Goal: Transaction & Acquisition: Purchase product/service

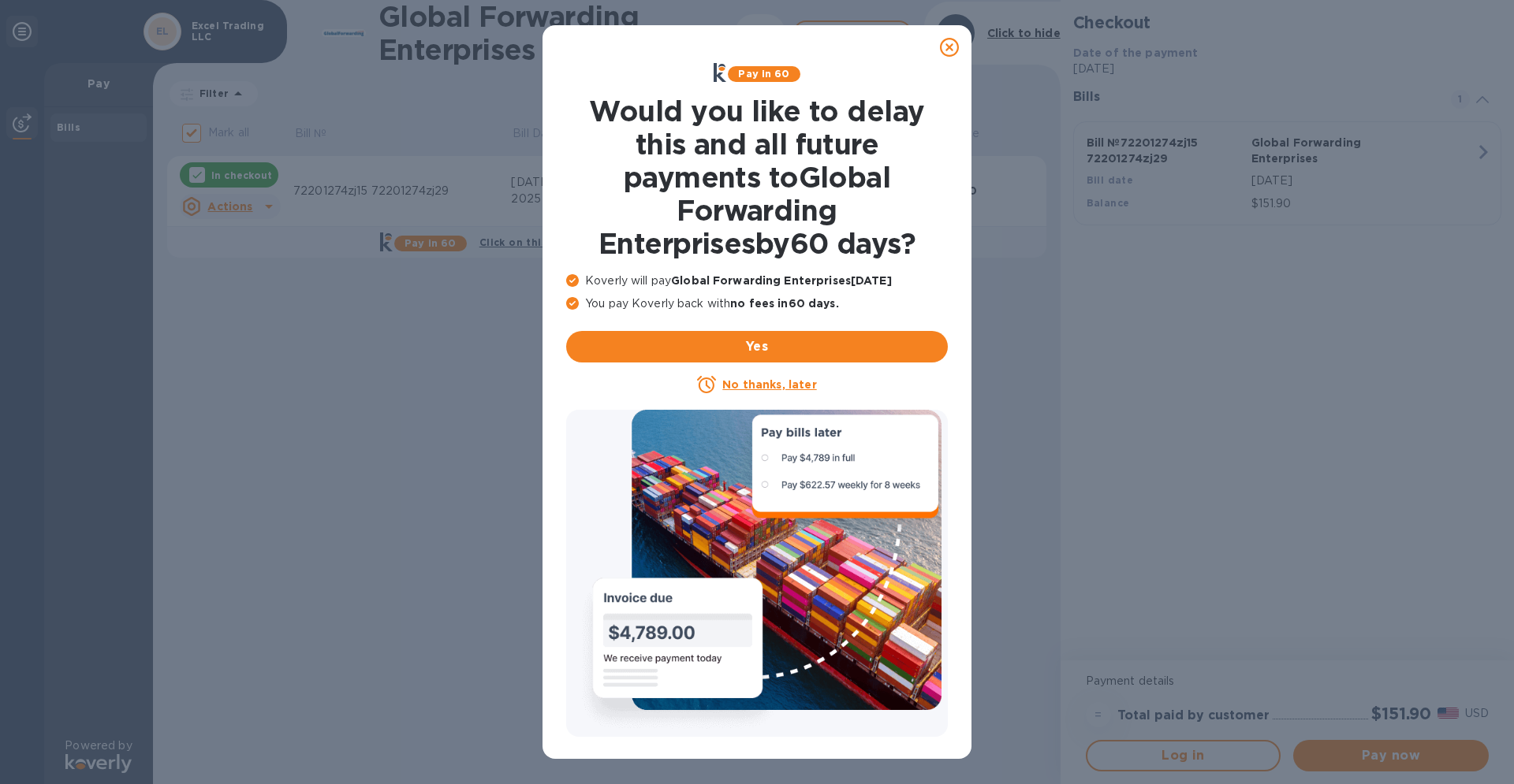
click at [946, 51] on icon at bounding box center [949, 47] width 19 height 19
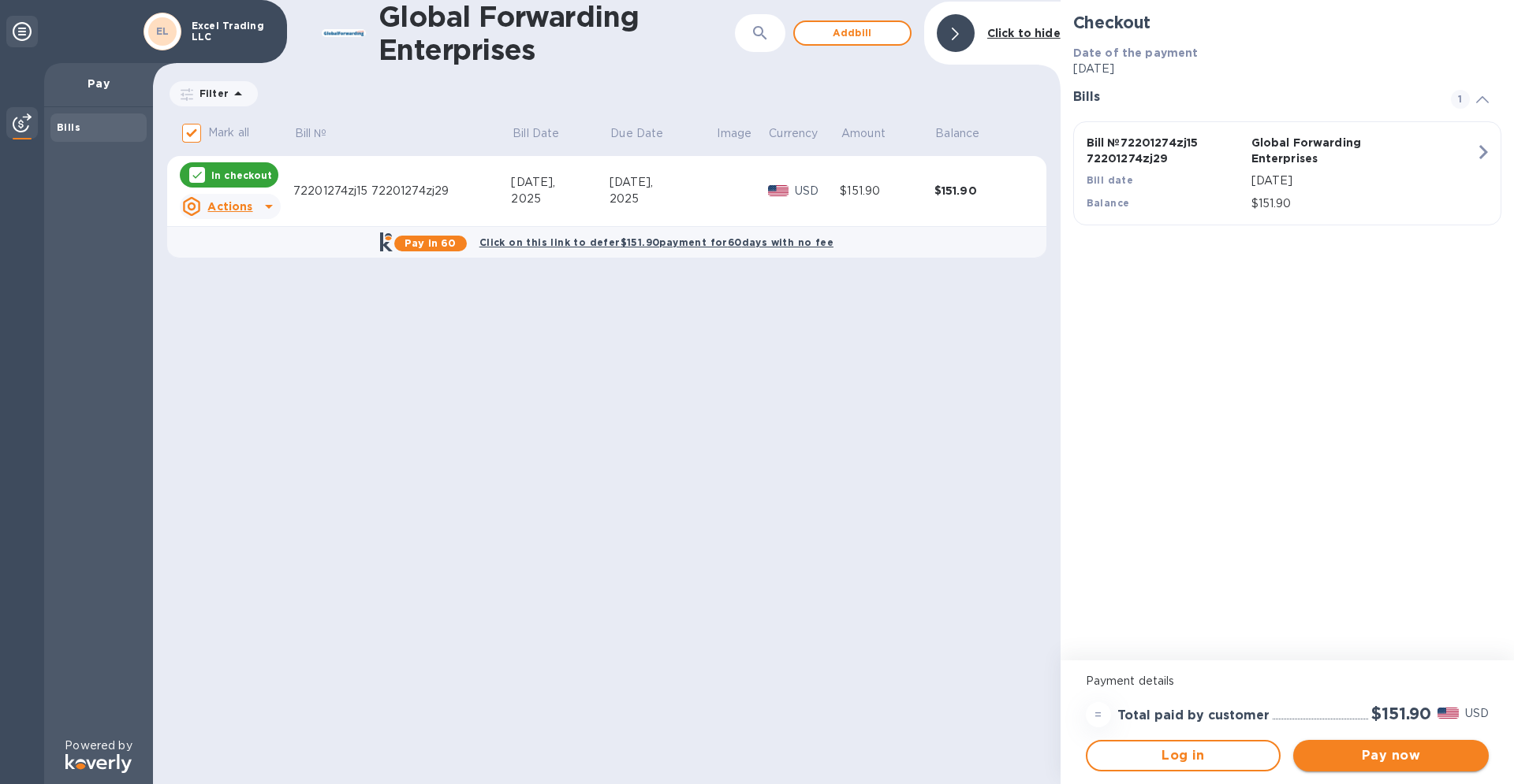
click at [1393, 753] on span "Pay now" at bounding box center [1390, 756] width 170 height 19
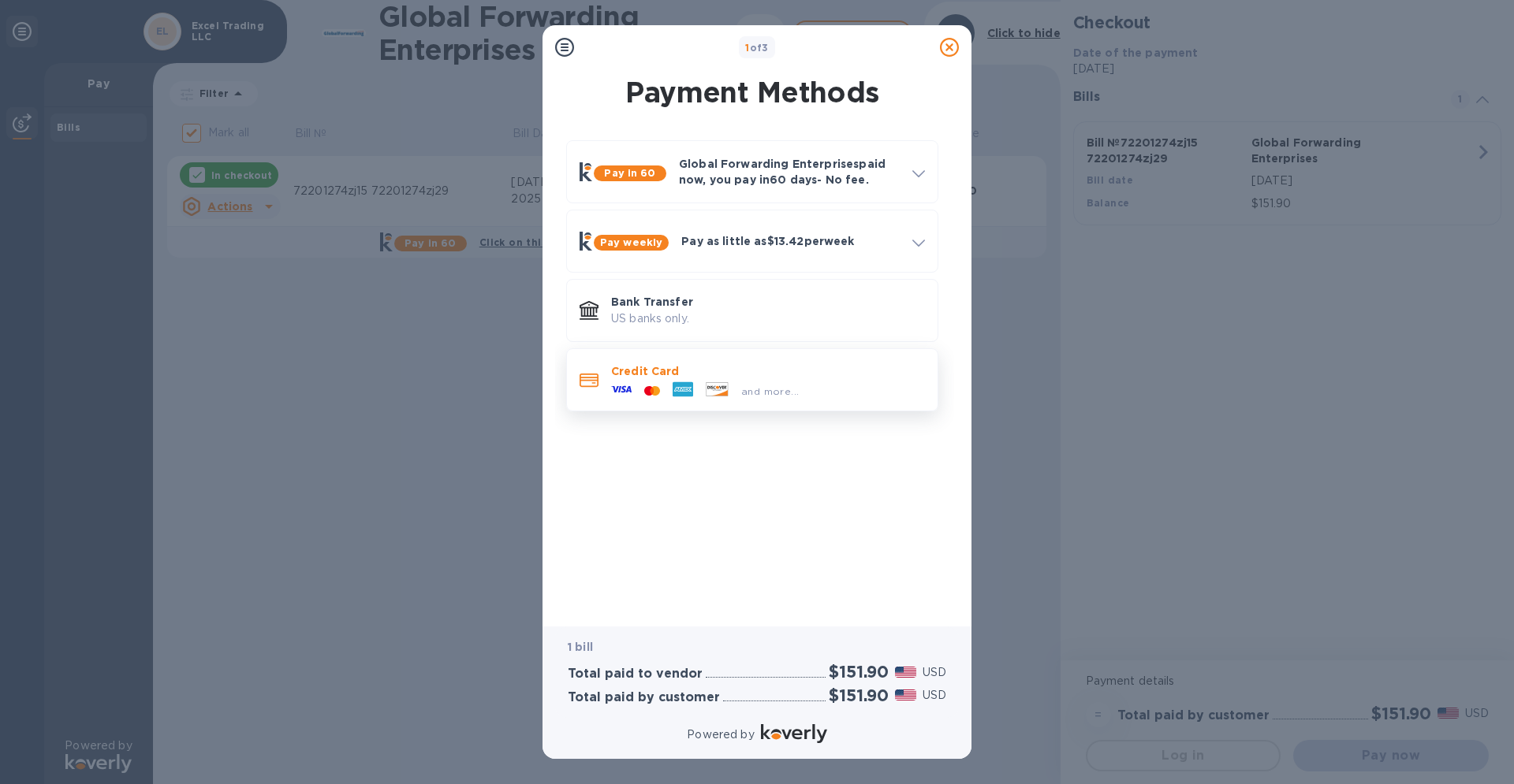
click at [817, 383] on div "and more..." at bounding box center [768, 388] width 314 height 17
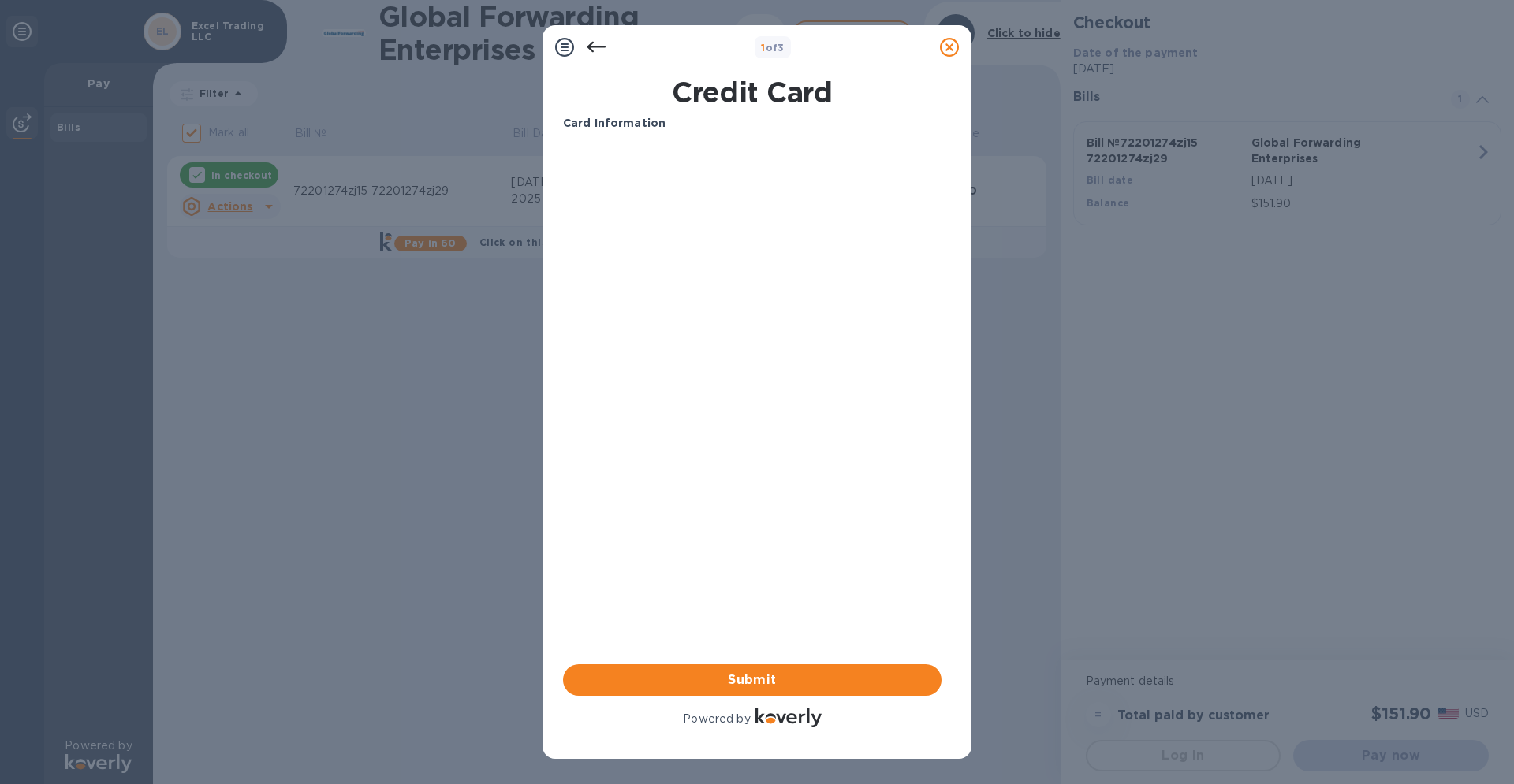
click at [594, 46] on icon at bounding box center [596, 48] width 19 height 12
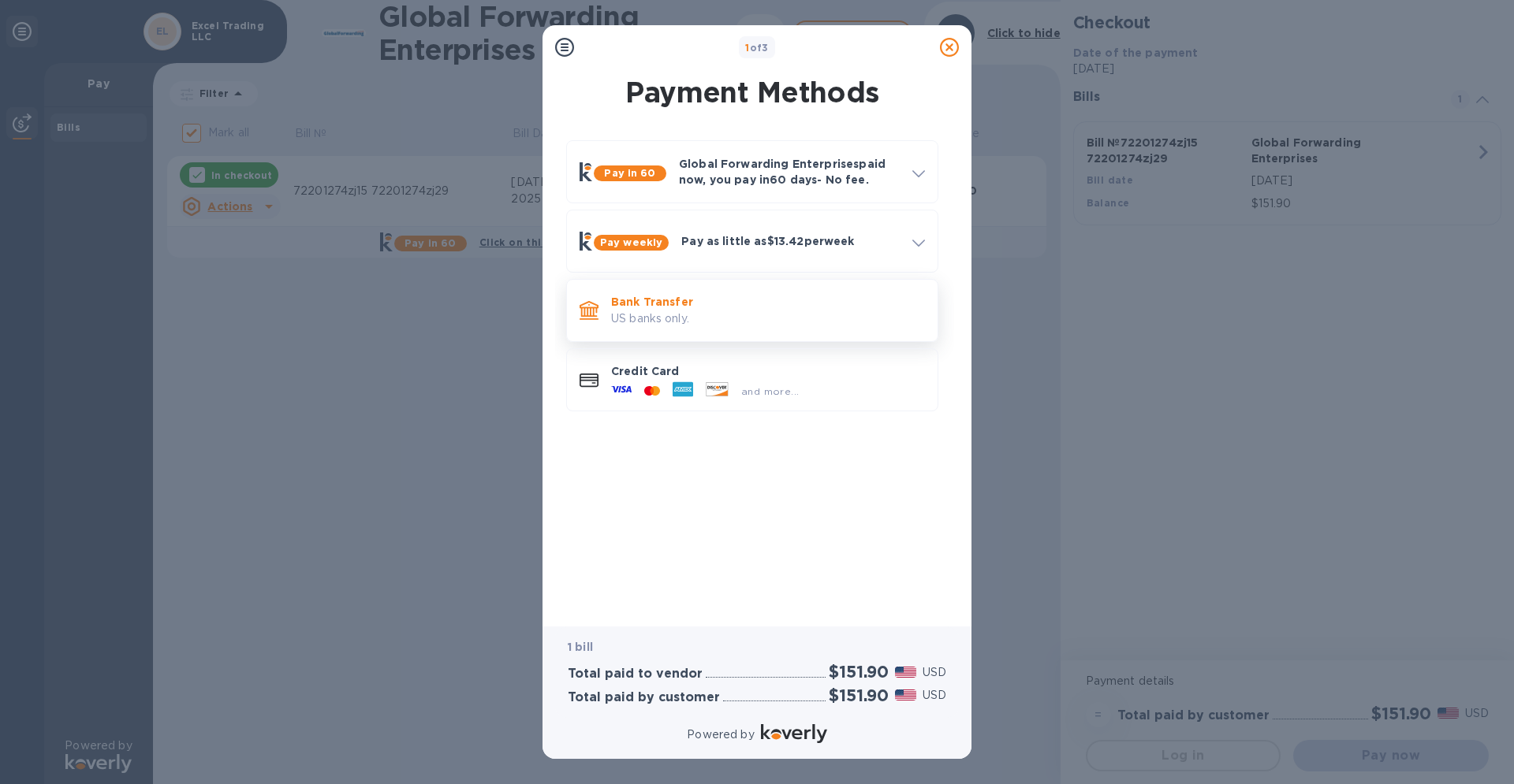
click at [663, 312] on p "US banks only." at bounding box center [768, 319] width 314 height 16
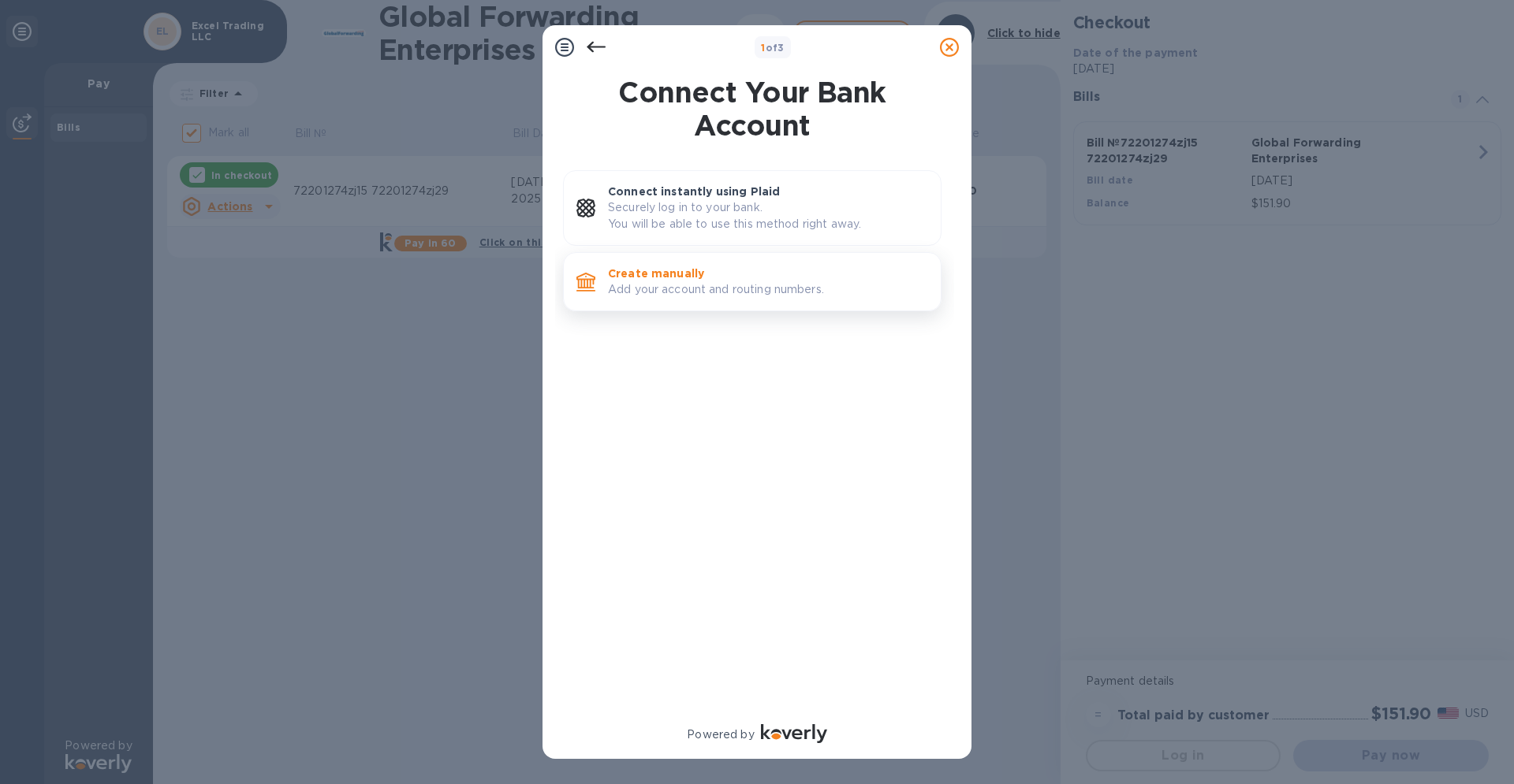
click at [700, 276] on p "Create manually" at bounding box center [768, 273] width 321 height 15
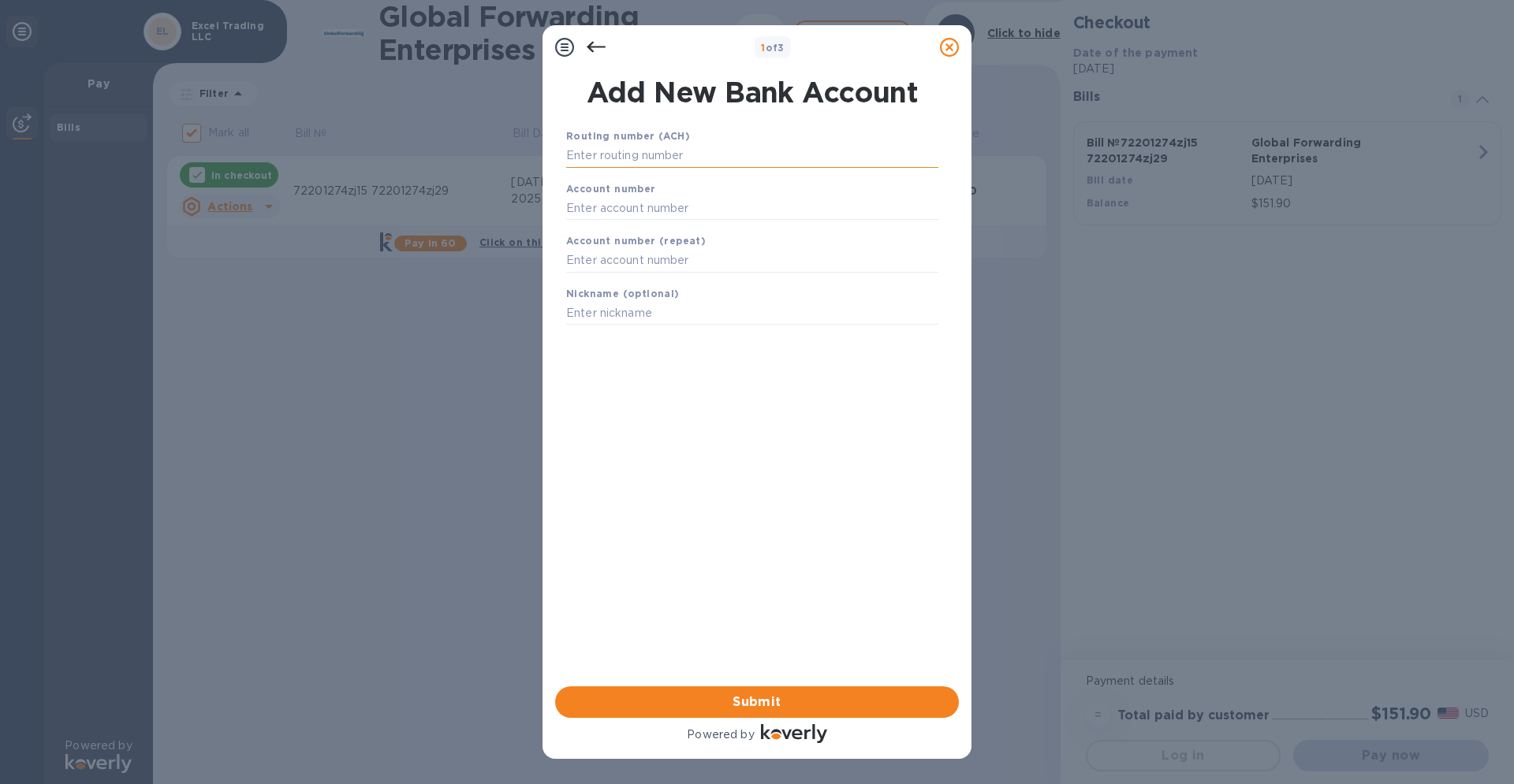
click at [664, 154] on input "text" at bounding box center [753, 155] width 372 height 24
type input "031201360"
click at [655, 230] on input "text" at bounding box center [753, 227] width 372 height 24
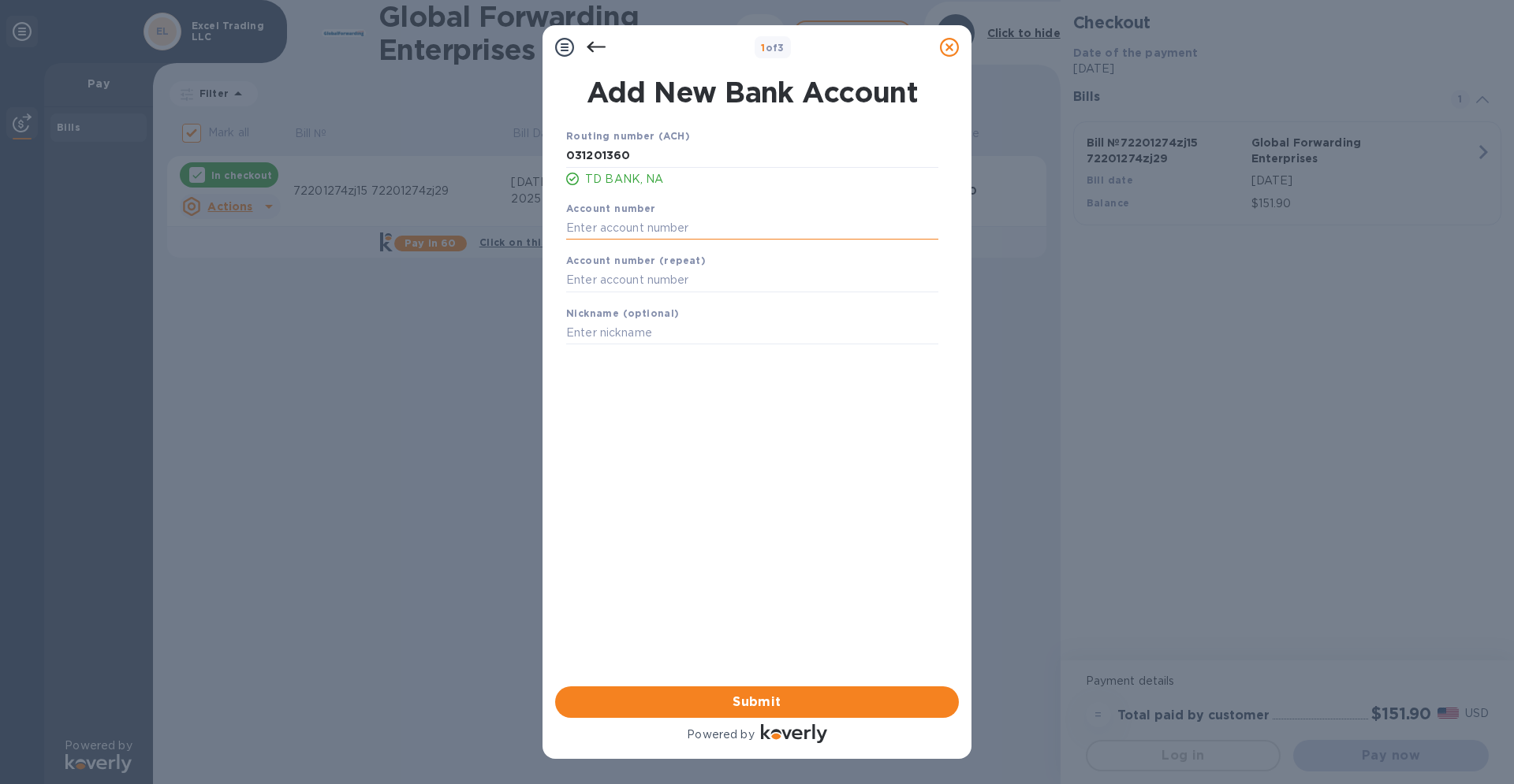
type input "4"
type input "7860344493"
click at [658, 280] on input "text" at bounding box center [753, 280] width 372 height 24
type input "7860344493"
click at [647, 334] on input "text" at bounding box center [753, 333] width 372 height 24
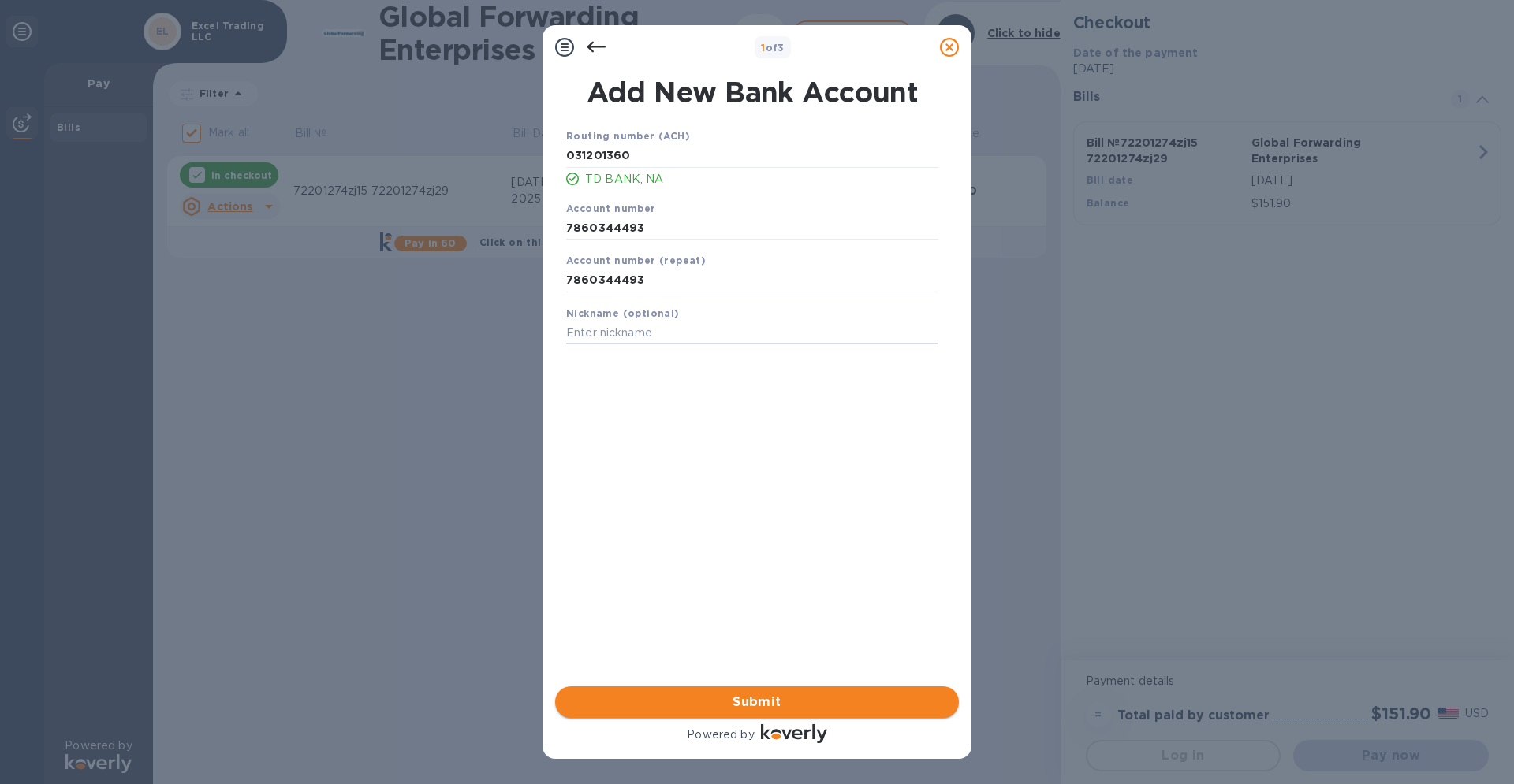
click at [757, 709] on span "Submit" at bounding box center [757, 702] width 378 height 19
